Goal: Task Accomplishment & Management: Manage account settings

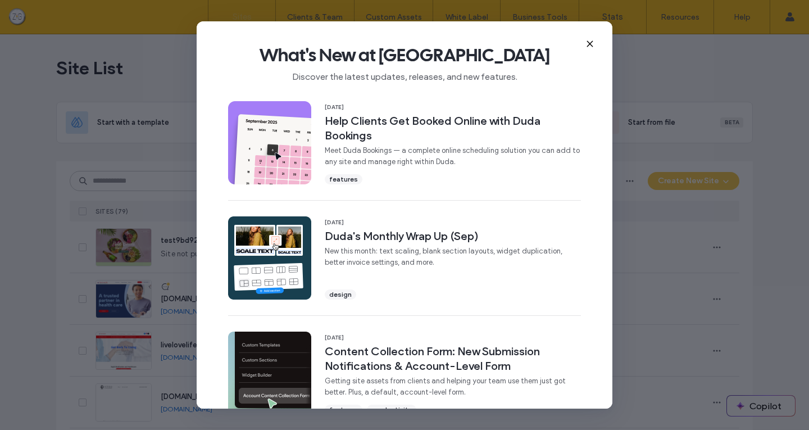
click at [588, 44] on icon at bounding box center [590, 43] width 9 height 9
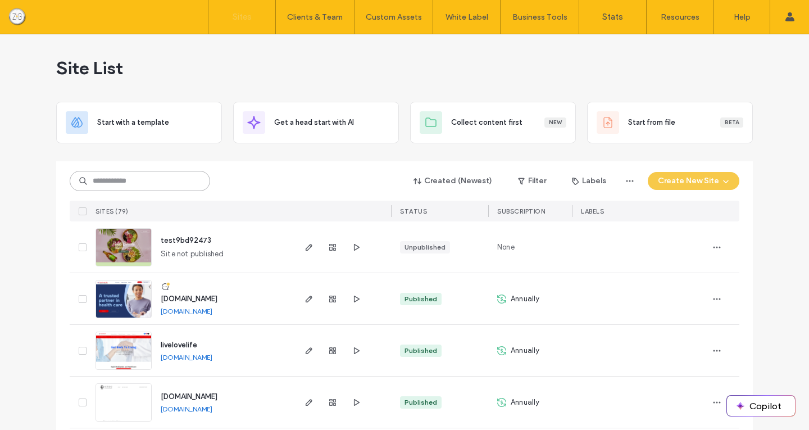
click at [147, 178] on input at bounding box center [140, 181] width 141 height 20
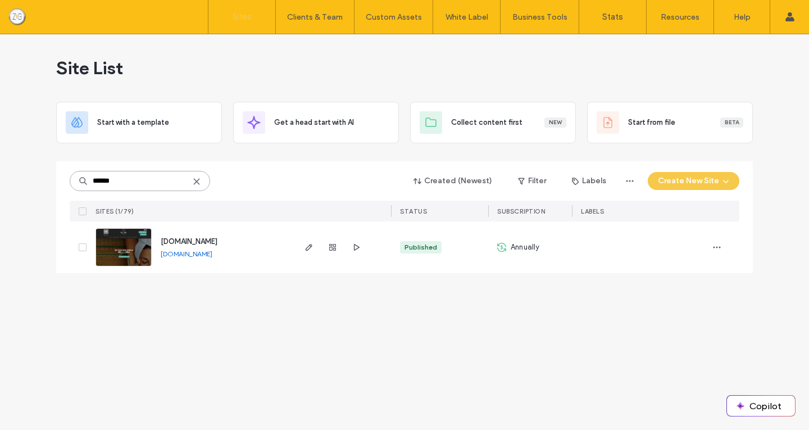
type input "******"
click at [201, 253] on link "[DOMAIN_NAME]" at bounding box center [187, 254] width 52 height 8
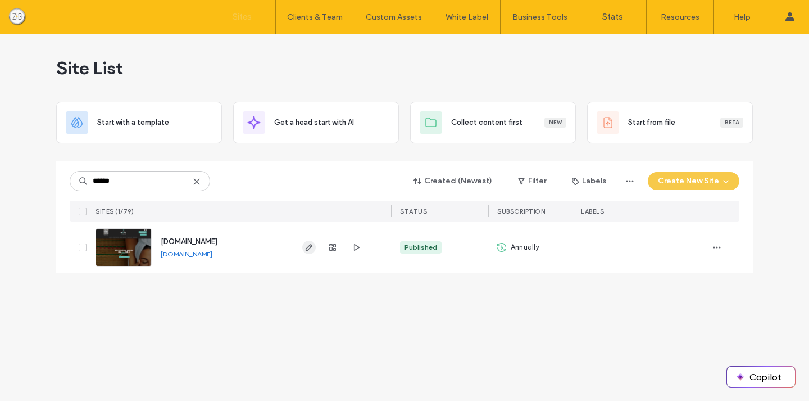
click at [306, 245] on icon "button" at bounding box center [309, 247] width 9 height 9
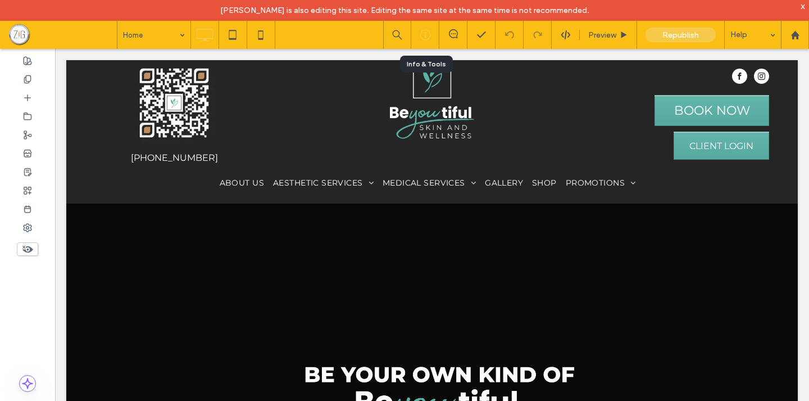
click at [423, 32] on icon at bounding box center [425, 34] width 11 height 11
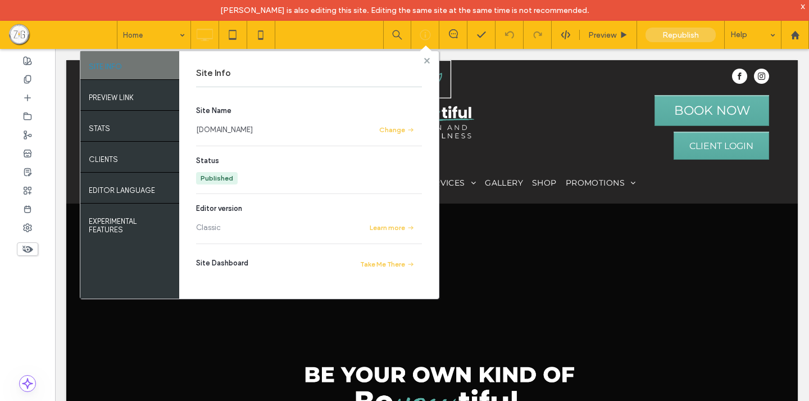
click at [425, 60] on use at bounding box center [427, 60] width 6 height 6
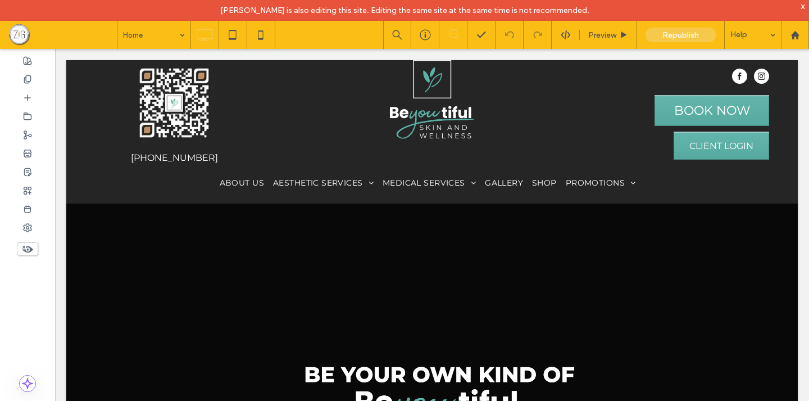
click at [450, 31] on use at bounding box center [453, 33] width 9 height 9
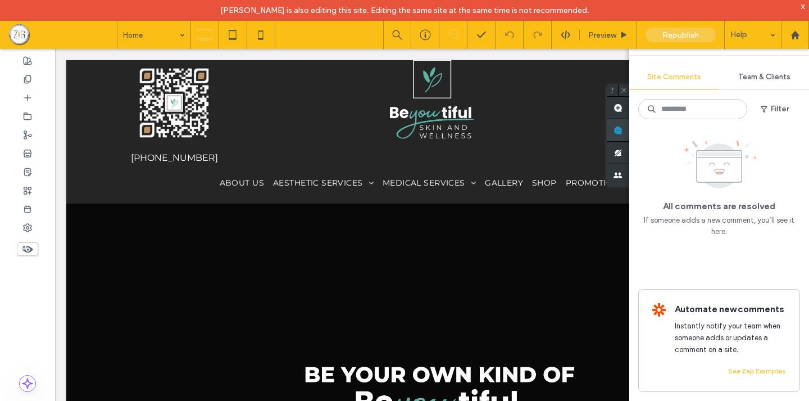
click at [630, 130] on span at bounding box center [618, 130] width 22 height 22
click at [680, 74] on span "Site Comments" at bounding box center [675, 77] width 54 height 9
click at [768, 115] on span "button" at bounding box center [765, 109] width 11 height 17
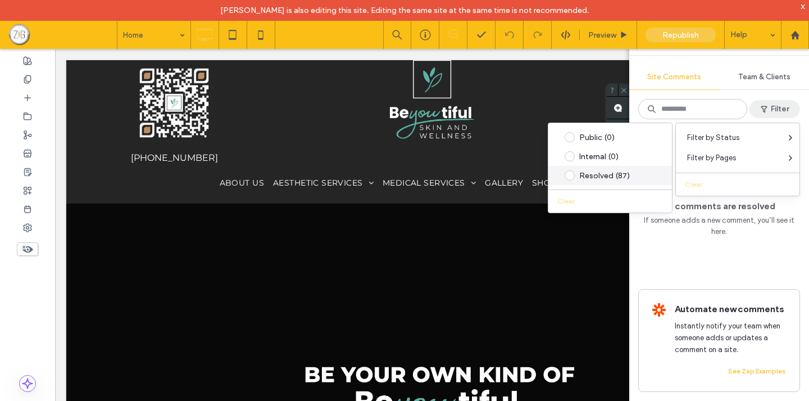
click at [573, 176] on span at bounding box center [570, 175] width 10 height 10
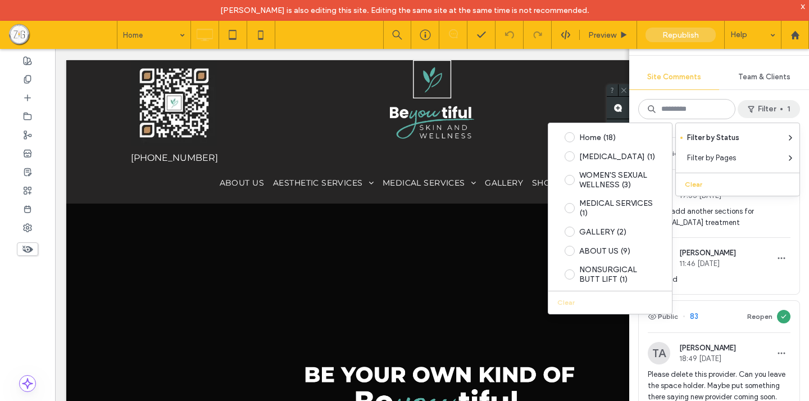
scroll to position [238, 0]
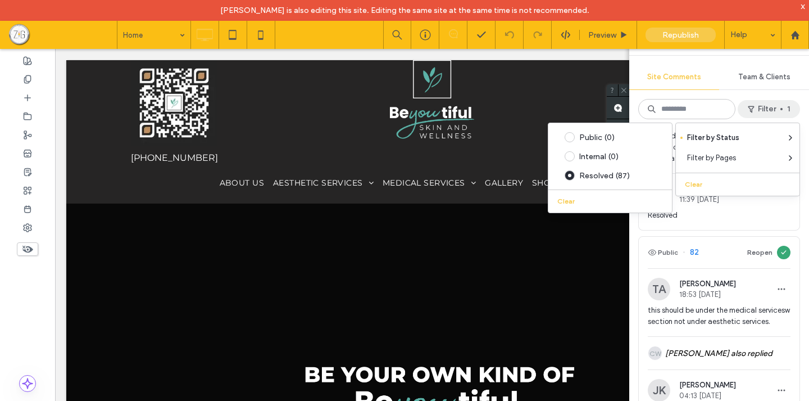
click at [705, 62] on div "Site Comments Team & Clients Filter 1 Public 84 Reopen TA Tish Arwin 19:55 Oct …" at bounding box center [720, 214] width 180 height 373
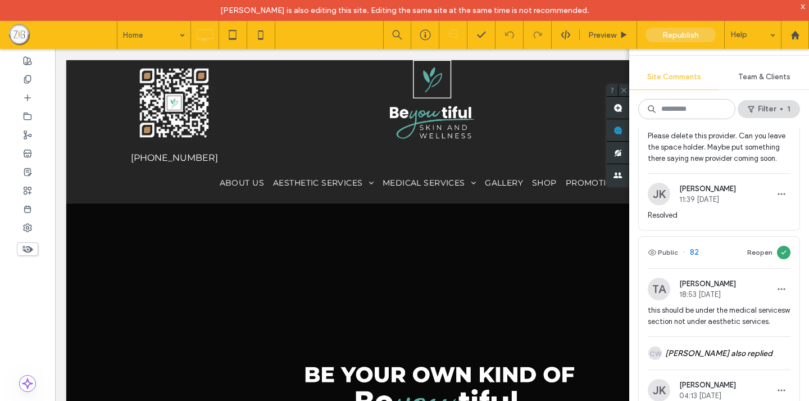
click at [701, 173] on div "Please delete this provider. Can you leave the space holder. Maybe put somethin…" at bounding box center [719, 151] width 143 height 43
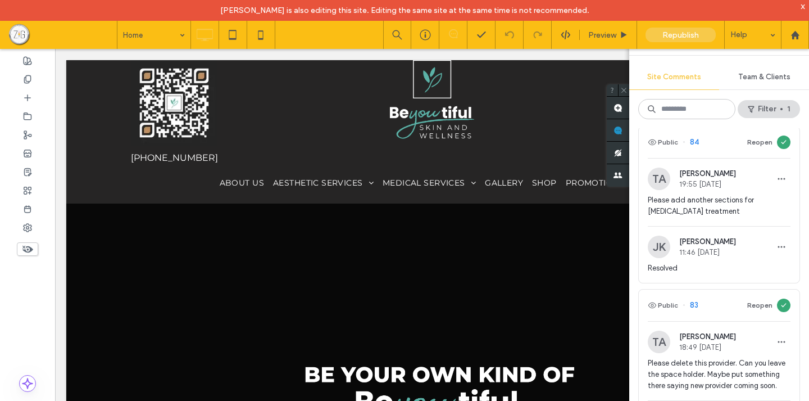
scroll to position [0, 0]
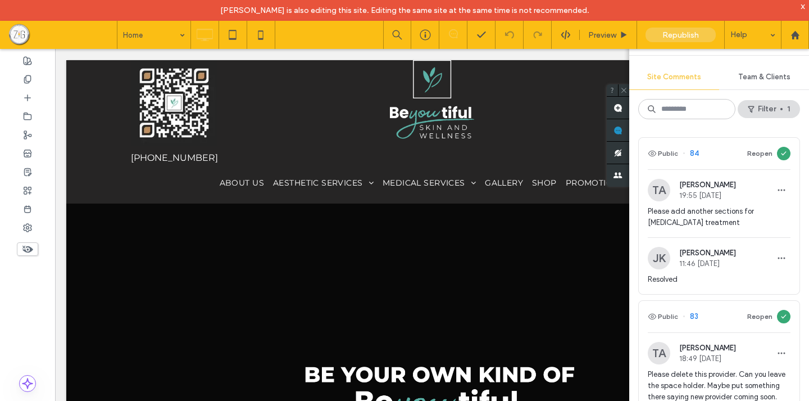
click at [747, 190] on div "TA Tish Arwin 19:55 Oct 13 2025" at bounding box center [719, 190] width 143 height 22
click at [665, 188] on img at bounding box center [659, 190] width 22 height 22
click at [754, 151] on button "Reopen" at bounding box center [760, 153] width 25 height 13
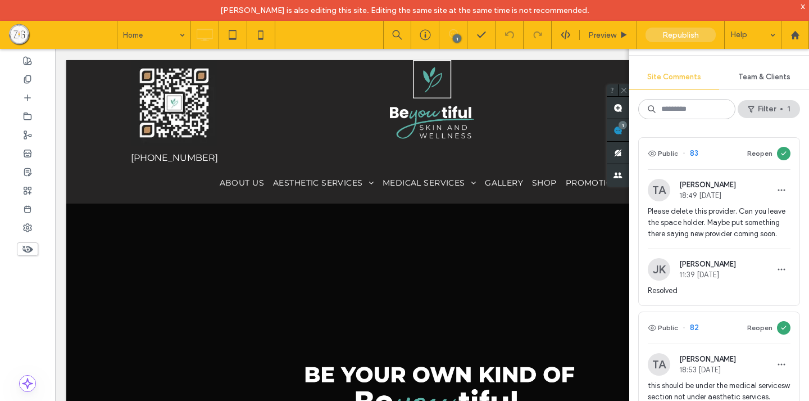
click at [701, 206] on span "Please delete this provider. Can you leave the space holder. Maybe put somethin…" at bounding box center [719, 223] width 143 height 34
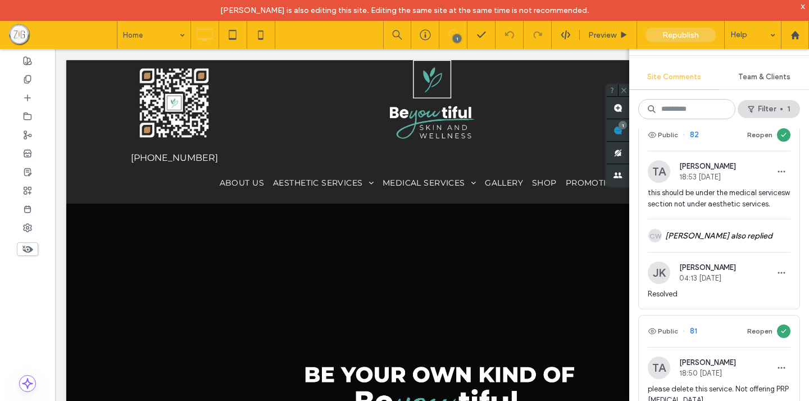
scroll to position [194, 0]
click at [753, 141] on button "Reopen" at bounding box center [760, 133] width 25 height 13
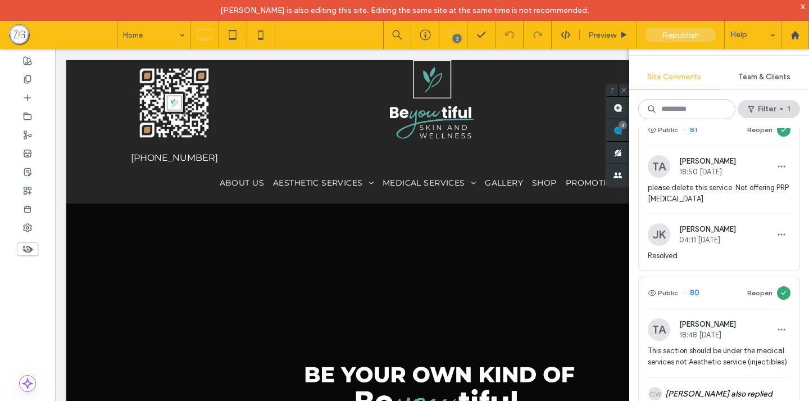
scroll to position [197, 0]
click at [654, 135] on icon "button" at bounding box center [652, 130] width 9 height 9
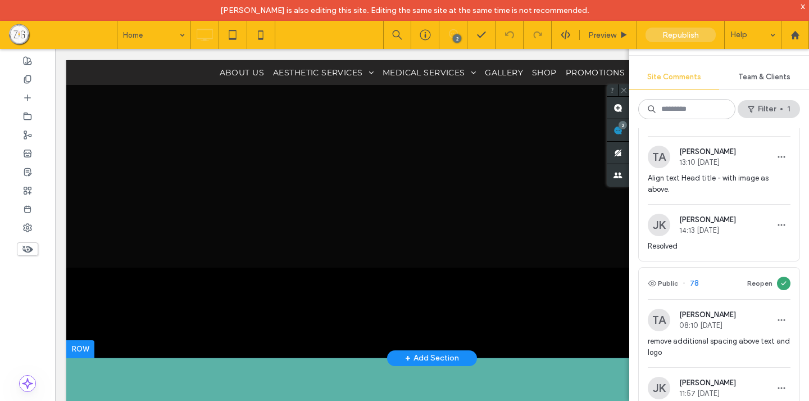
scroll to position [414, 0]
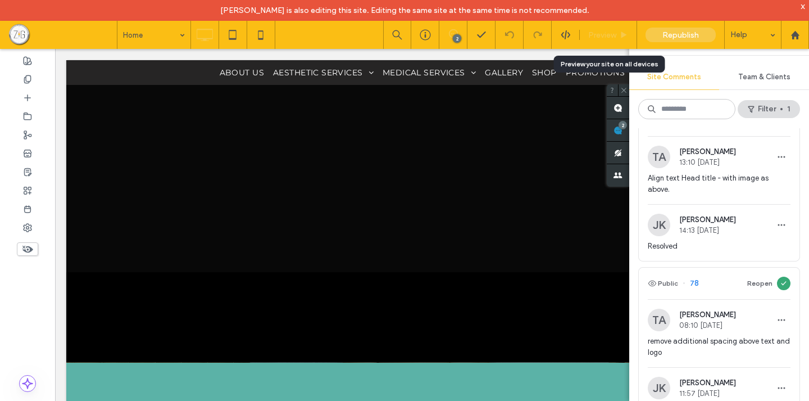
click at [602, 21] on div "Preview" at bounding box center [608, 35] width 57 height 28
click at [607, 33] on span "Preview" at bounding box center [602, 35] width 28 height 10
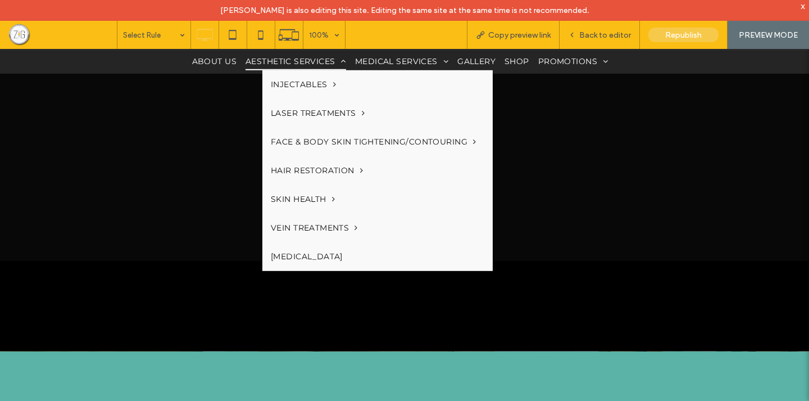
click at [284, 60] on span "AESTHETIC SERVICES" at bounding box center [296, 61] width 101 height 17
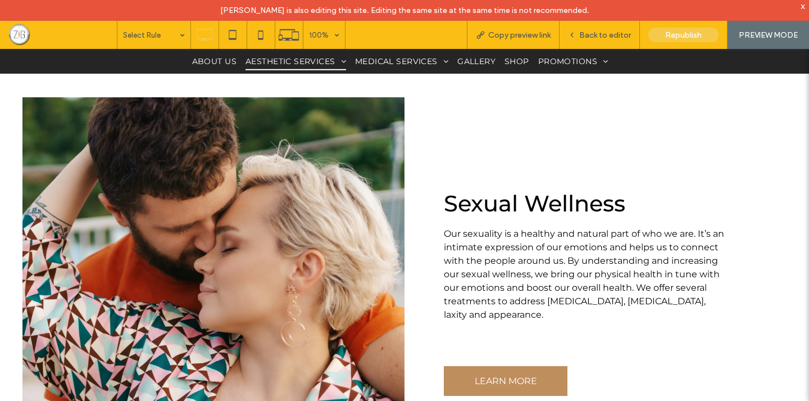
scroll to position [4027, 0]
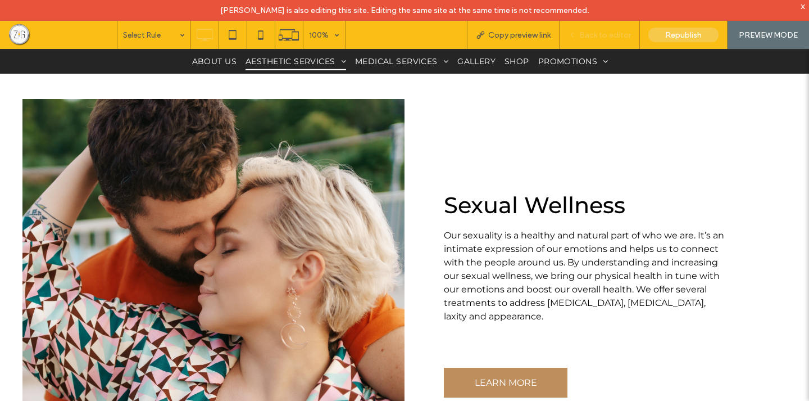
click at [593, 29] on div "Back to editor" at bounding box center [600, 35] width 80 height 28
click at [585, 34] on span "Back to editor" at bounding box center [605, 35] width 52 height 10
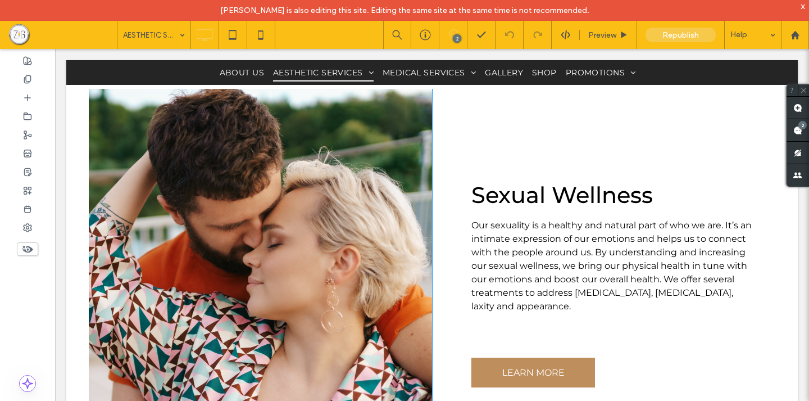
scroll to position [4130, 0]
click at [715, 158] on div "Sexual Wellness Our sexuality is a healthy and natural part of who we are. It’s…" at bounding box center [603, 282] width 343 height 389
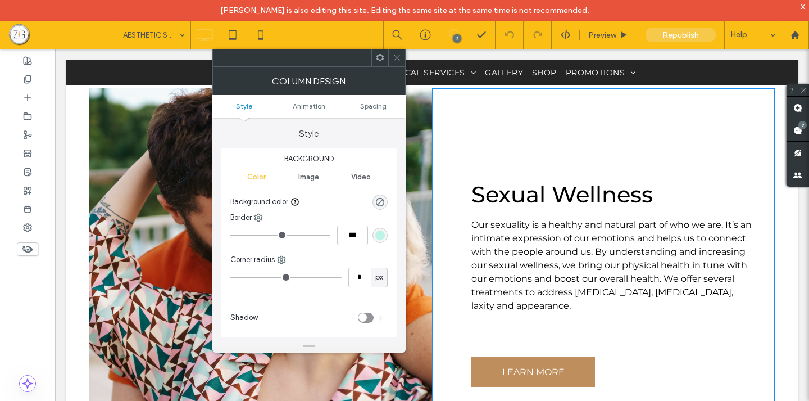
click at [398, 57] on icon at bounding box center [397, 57] width 8 height 8
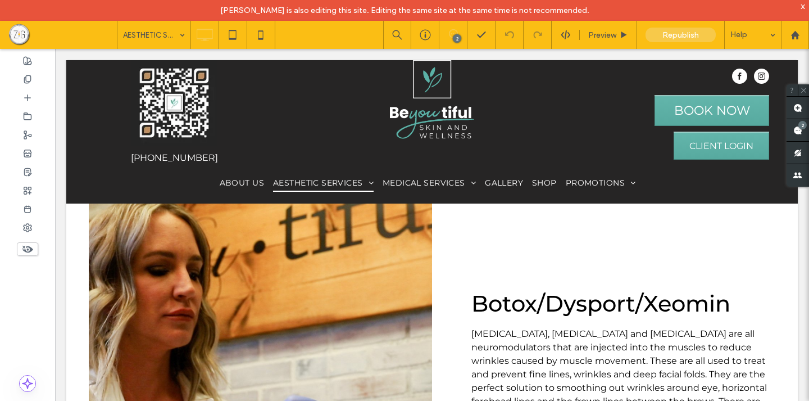
scroll to position [0, 0]
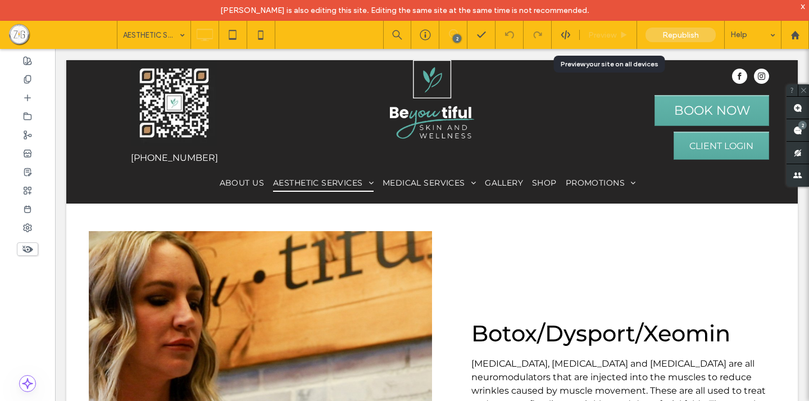
click at [597, 34] on span "Preview" at bounding box center [602, 35] width 28 height 10
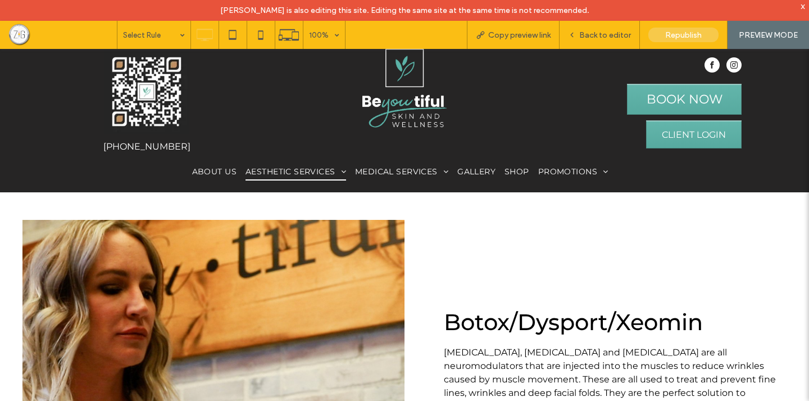
click at [405, 74] on img at bounding box center [405, 89] width 84 height 80
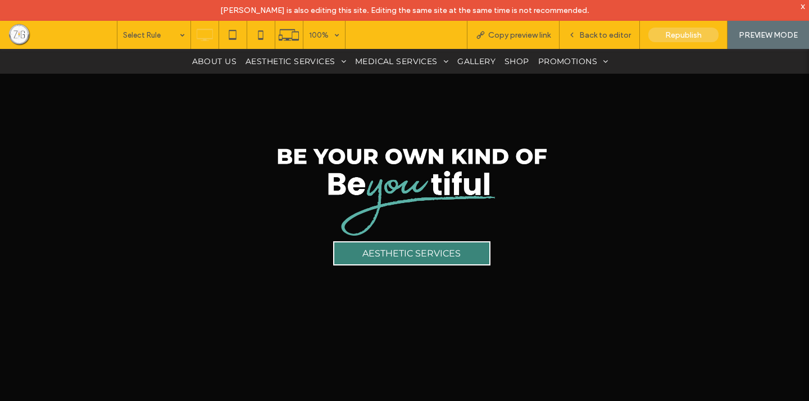
scroll to position [207, 0]
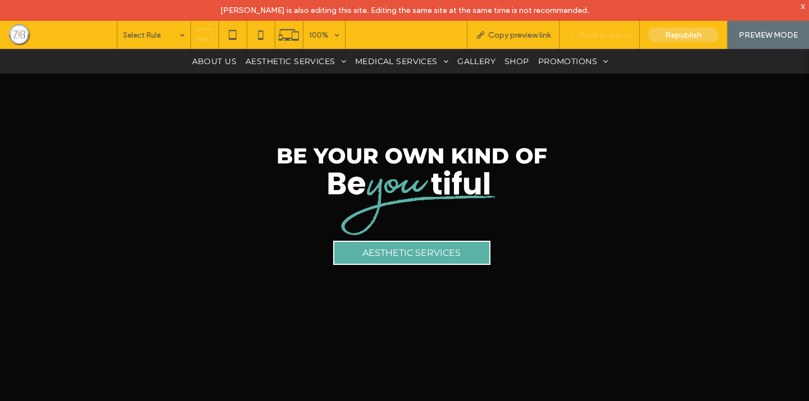
click at [585, 37] on span "Back to editor" at bounding box center [605, 35] width 52 height 10
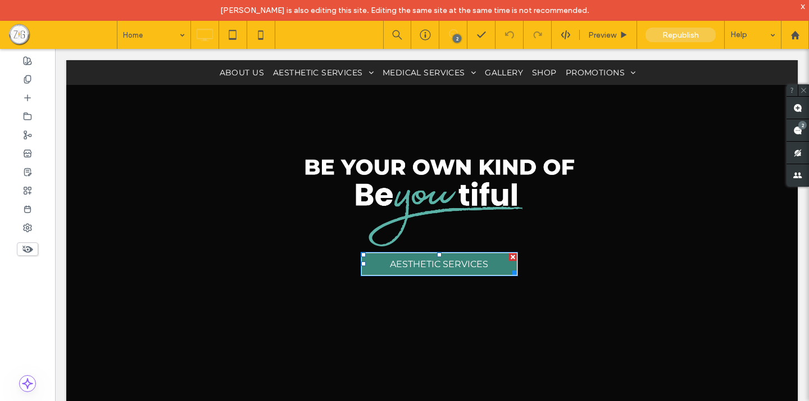
click at [509, 259] on div at bounding box center [513, 257] width 8 height 8
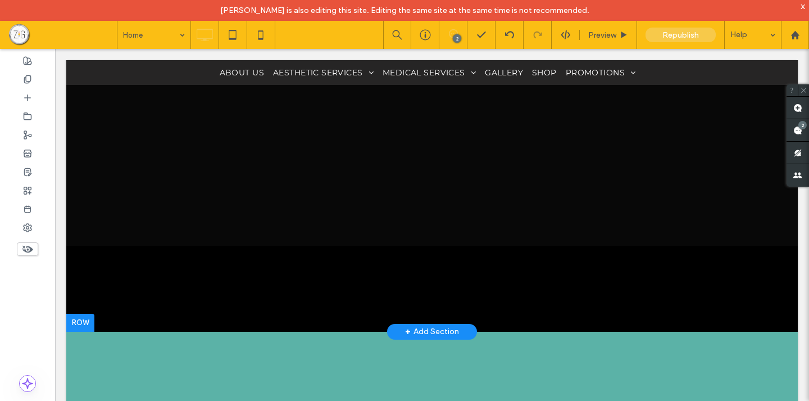
scroll to position [412, 0]
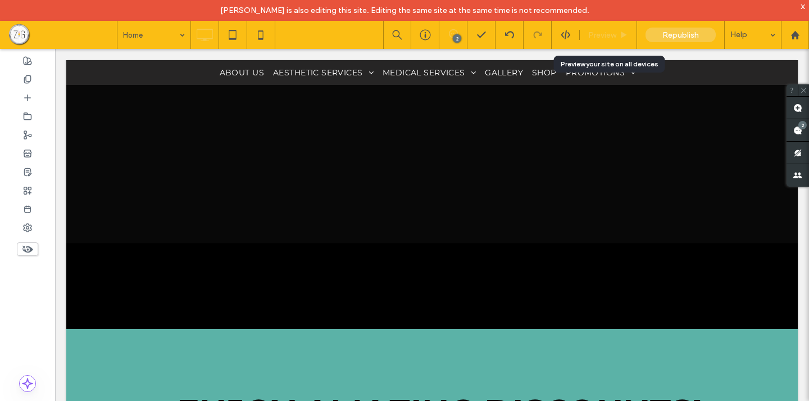
click at [599, 32] on span "Preview" at bounding box center [602, 35] width 28 height 10
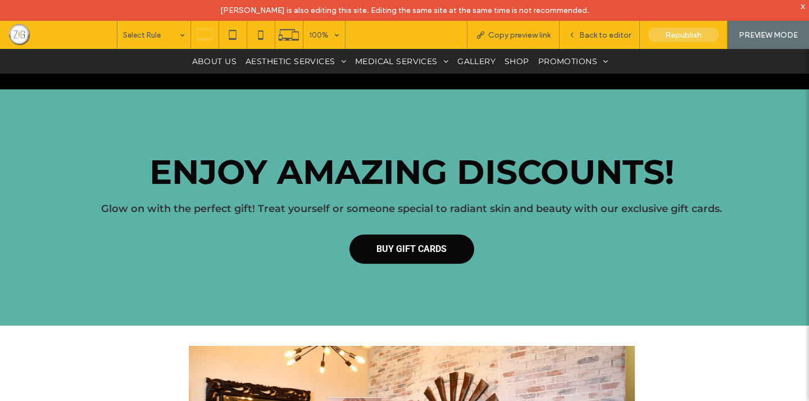
scroll to position [649, 0]
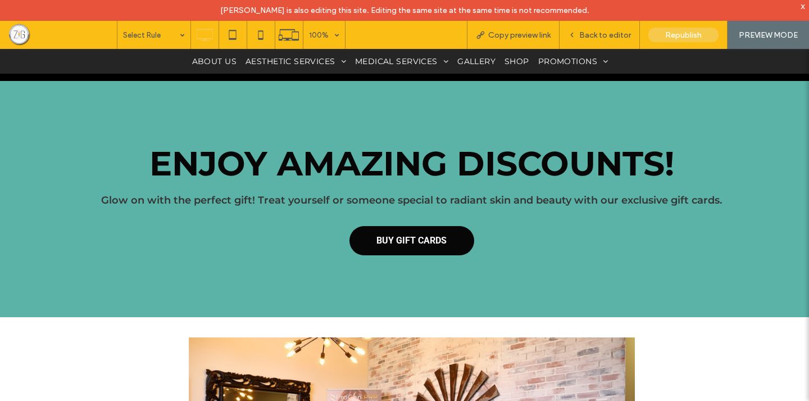
click at [420, 278] on div "ENJOY AMAZING DISCOUNTS! Glow on with the perfect gift! Treat yourself or someo…" at bounding box center [404, 199] width 809 height 236
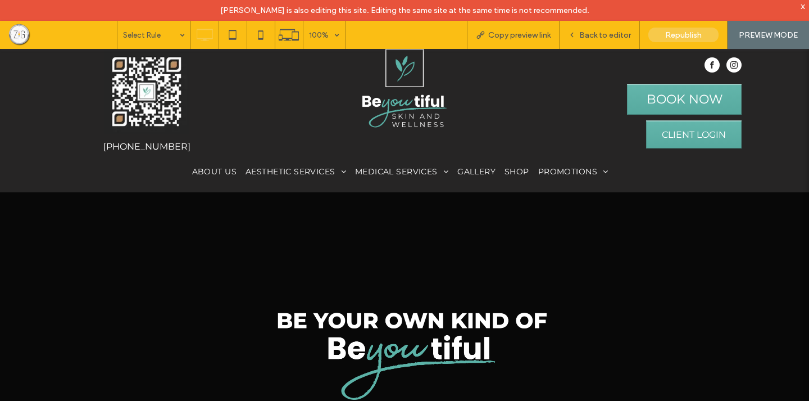
scroll to position [35, 0]
